Goal: Find specific page/section: Find specific page/section

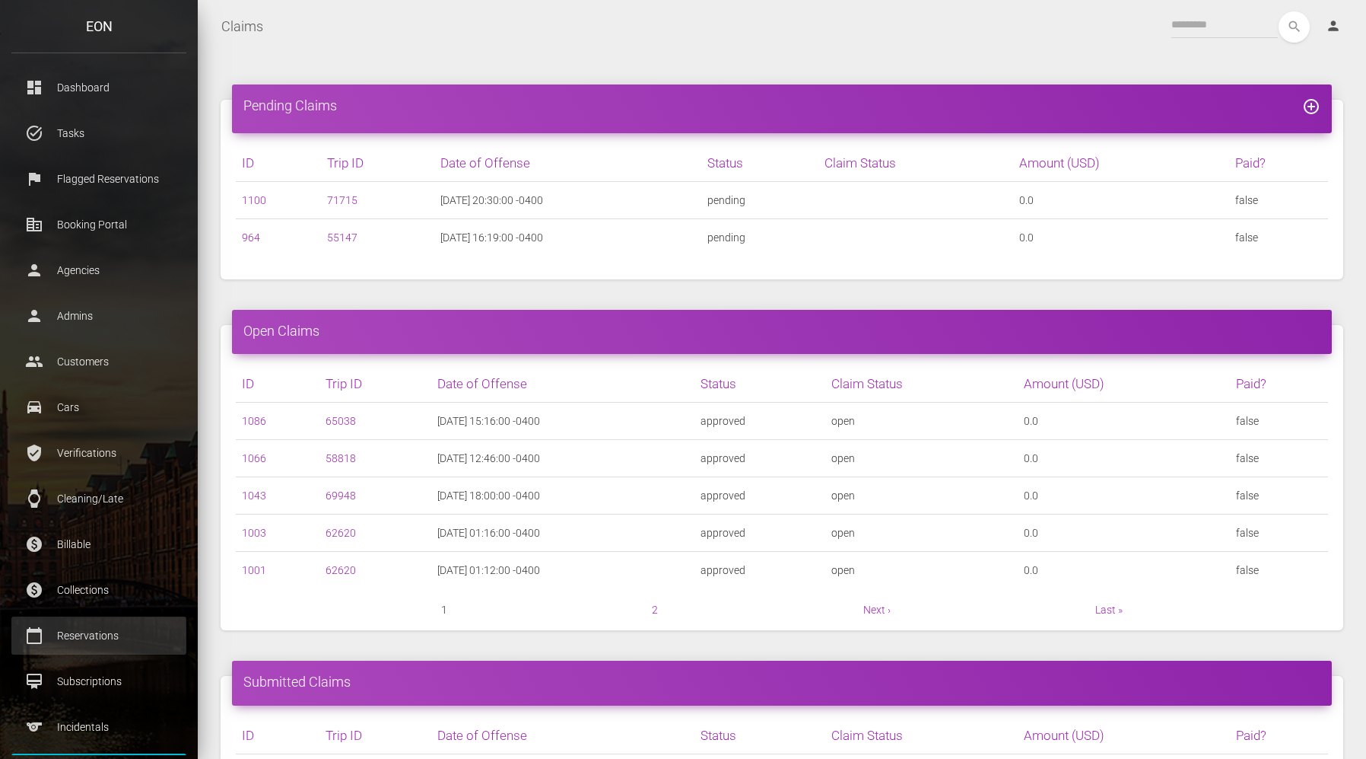
click at [106, 636] on p "Reservations" at bounding box center [99, 635] width 152 height 23
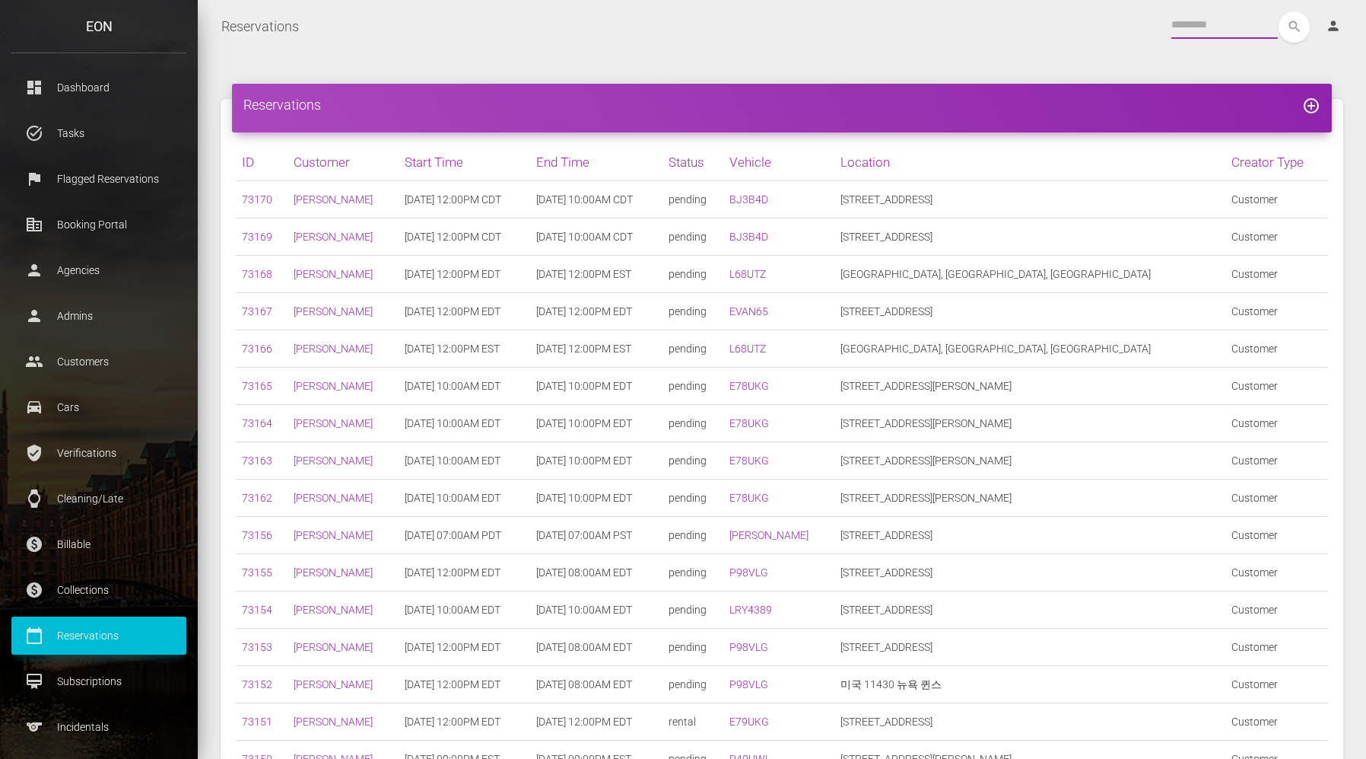
click at [1180, 23] on input "text" at bounding box center [1225, 24] width 107 height 27
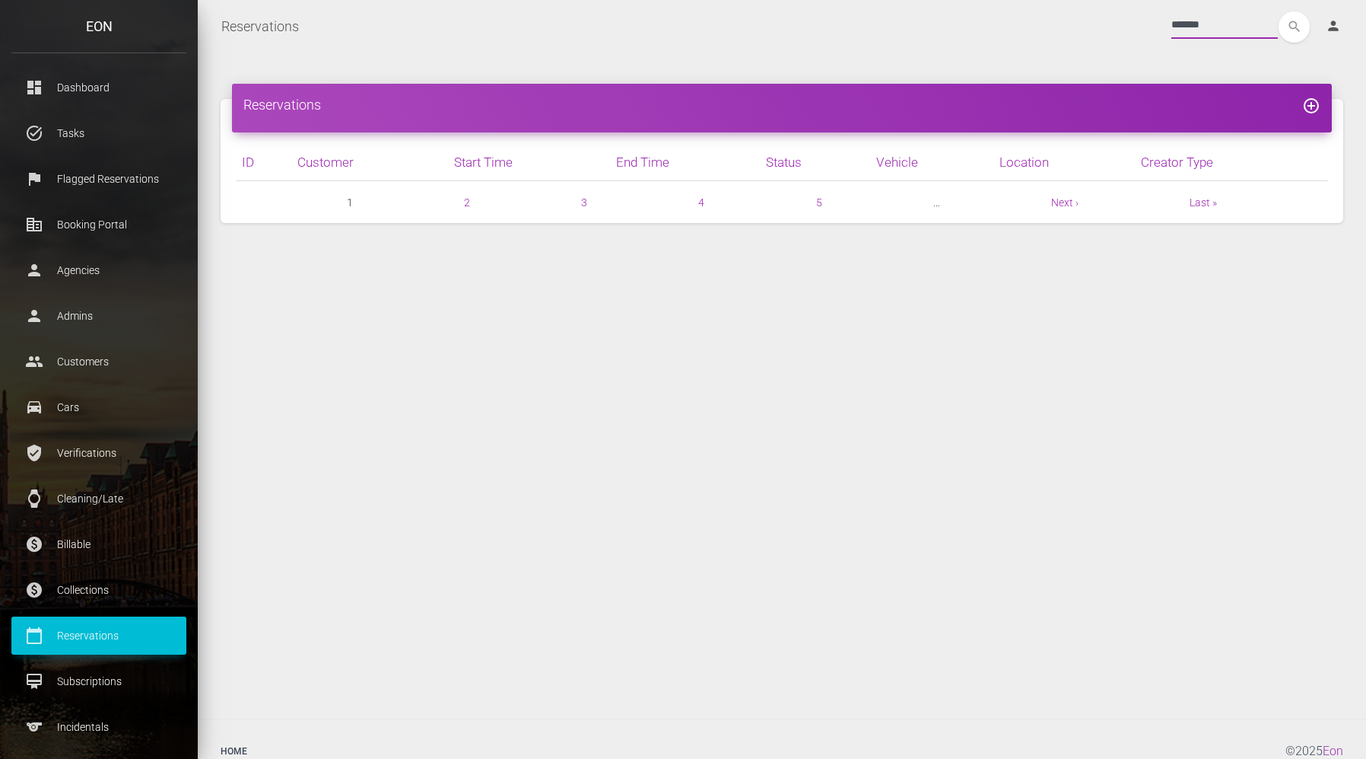
type input "*******"
click at [1279, 11] on button "search" at bounding box center [1294, 26] width 31 height 31
